Goal: Information Seeking & Learning: Learn about a topic

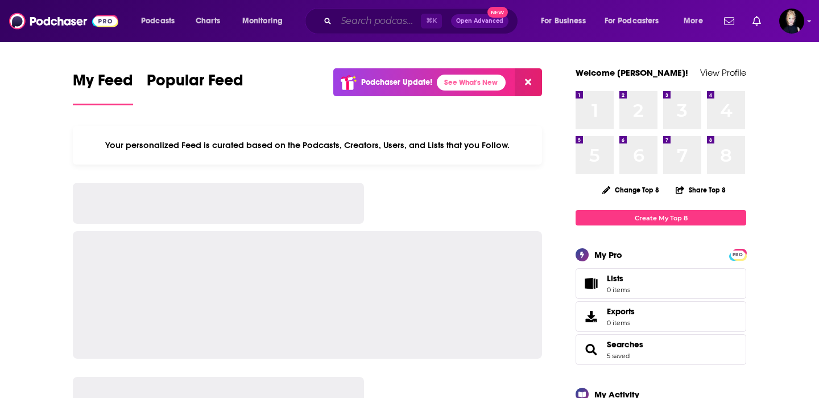
click at [341, 28] on input "Search podcasts, credits, & more..." at bounding box center [378, 21] width 85 height 18
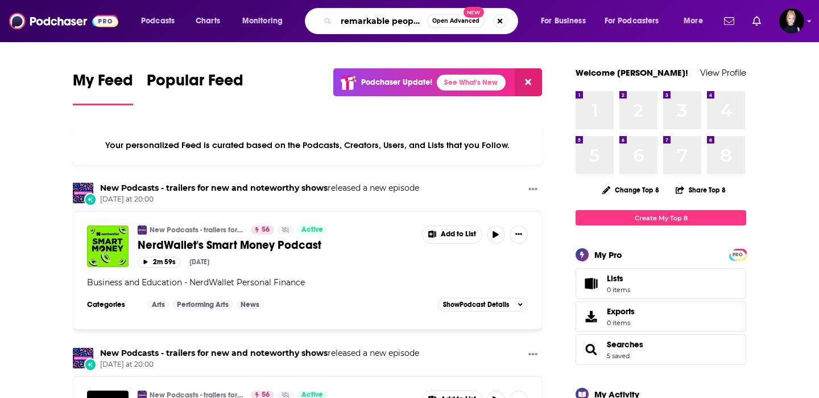
type input "remarkable people"
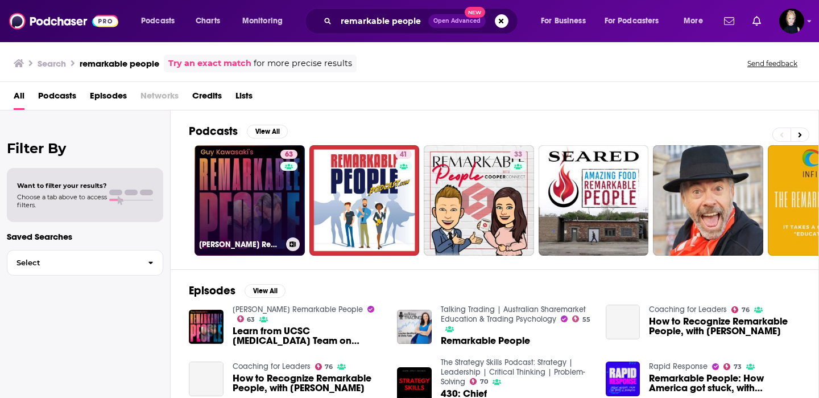
click at [263, 197] on link "63 [PERSON_NAME] Remarkable People" at bounding box center [250, 200] width 110 height 110
